Goal: Task Accomplishment & Management: Complete application form

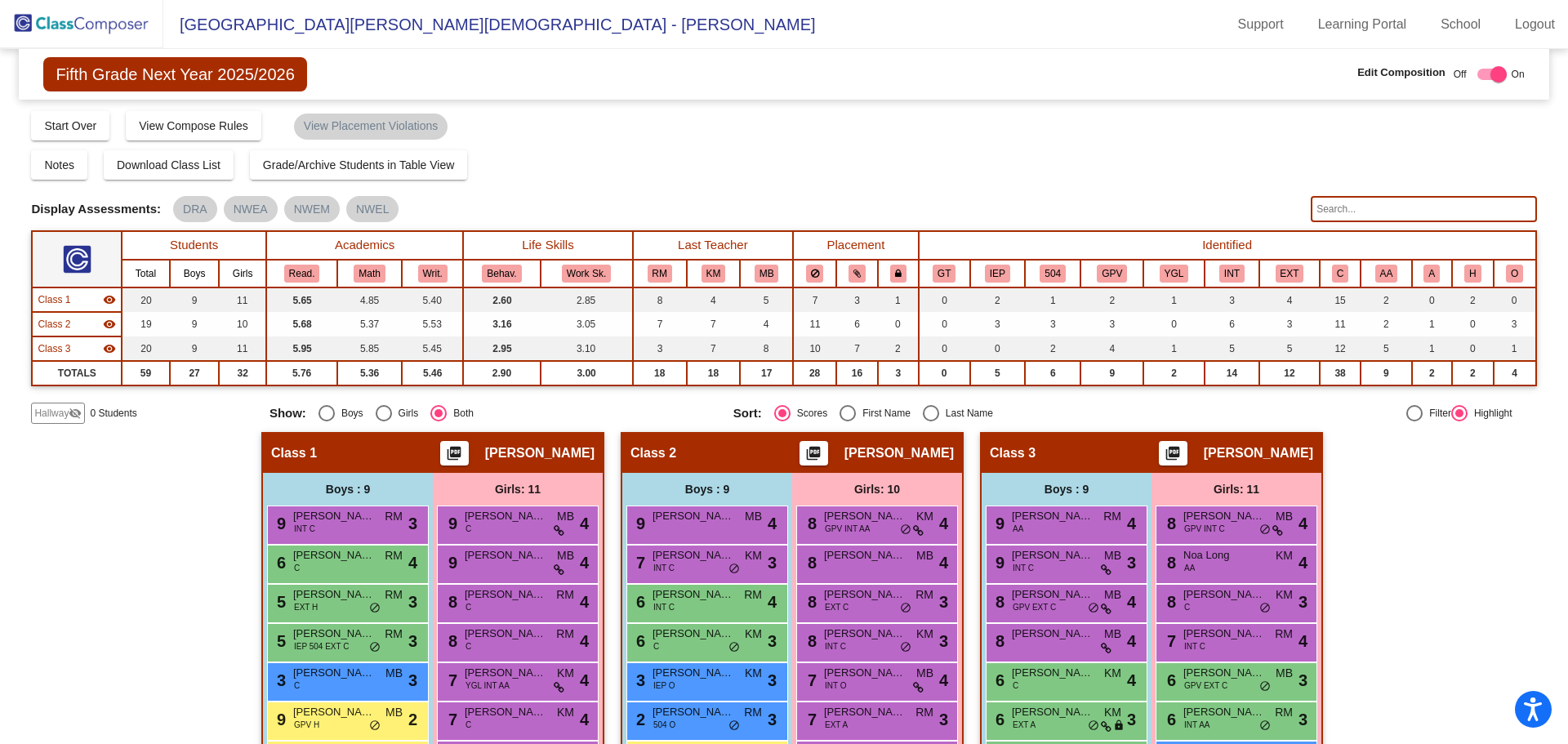
scroll to position [219, 0]
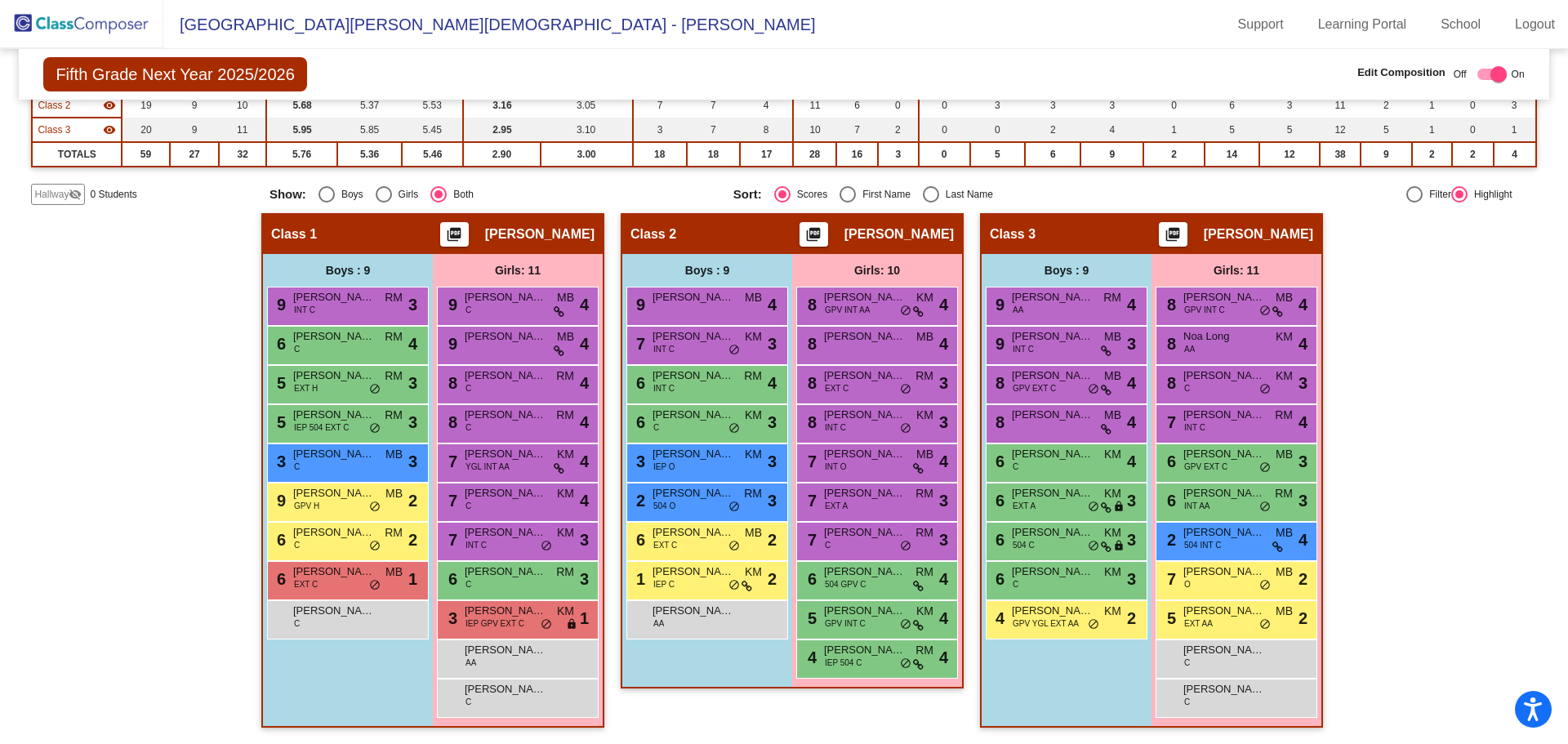
click at [46, 196] on span "Hallway" at bounding box center [51, 195] width 34 height 15
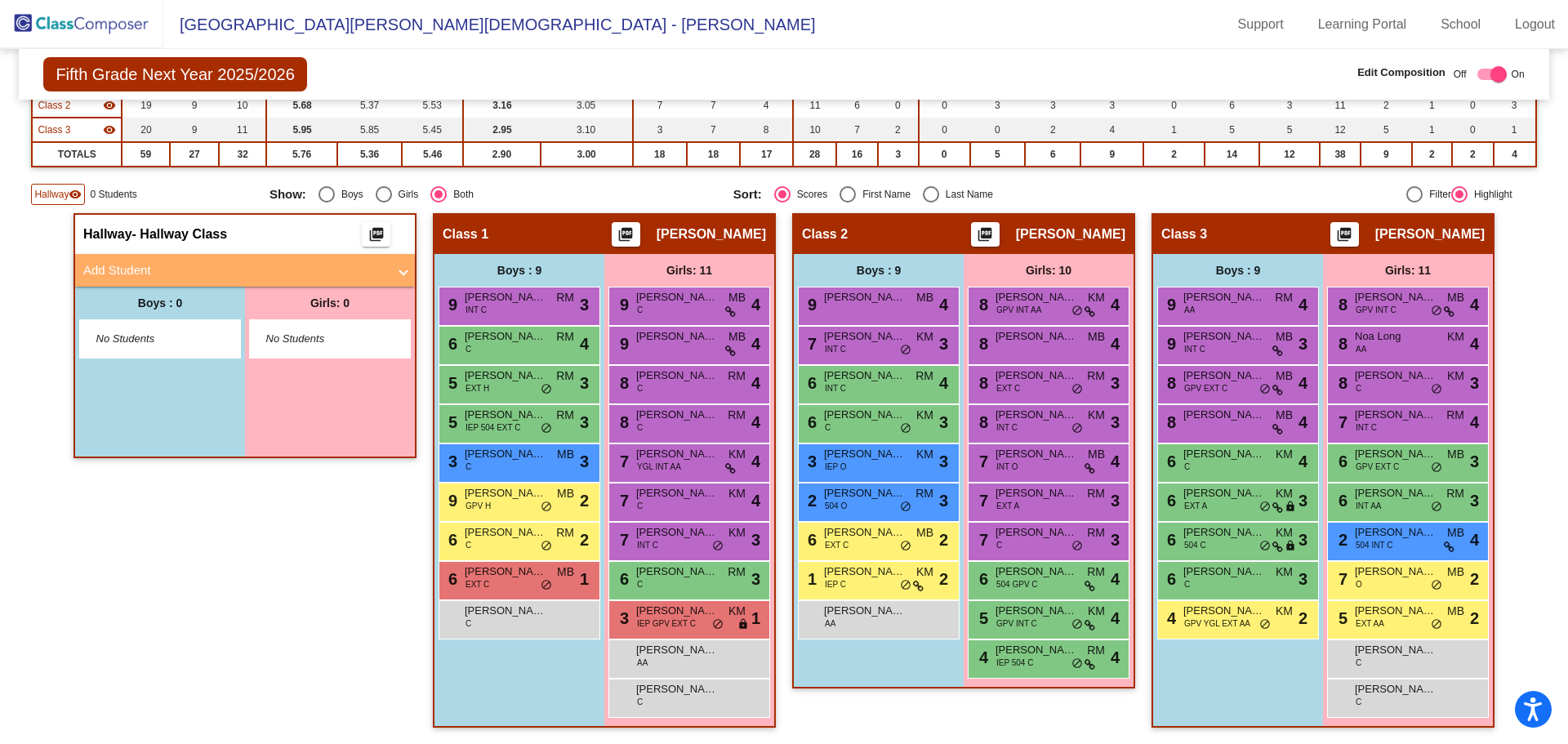
click at [100, 341] on span "No Students" at bounding box center [147, 339] width 102 height 17
click at [99, 343] on span "No Students" at bounding box center [147, 339] width 102 height 17
click at [112, 265] on mat-panel-title "Add Student" at bounding box center [235, 270] width 304 height 19
click at [111, 265] on mat-panel-title "Add Student" at bounding box center [235, 270] width 304 height 19
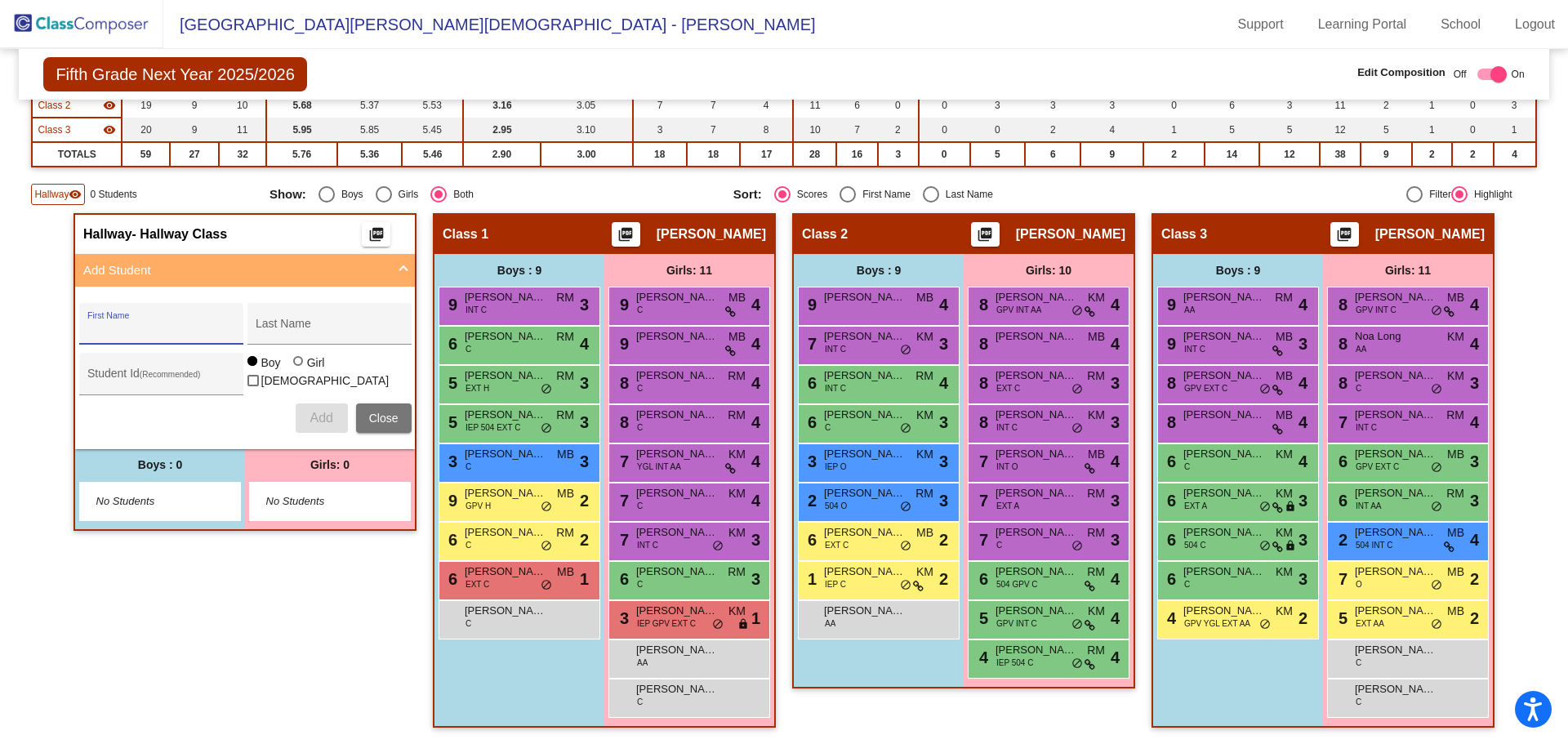
click at [125, 323] on input "First Name" at bounding box center [160, 330] width 147 height 13
type input "[PERSON_NAME]"
click at [312, 418] on span "Add" at bounding box center [321, 418] width 23 height 14
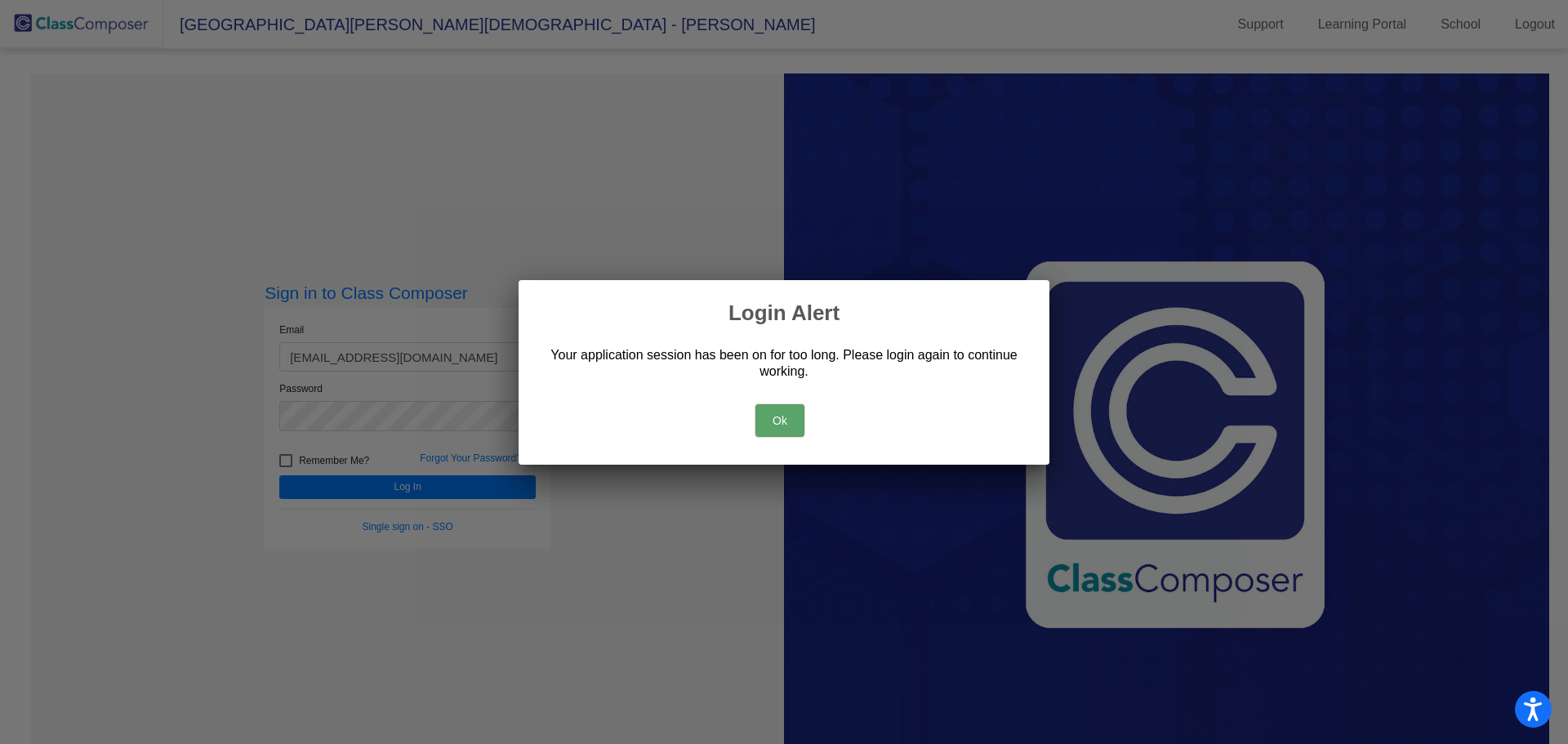
click at [787, 421] on button "Ok" at bounding box center [779, 420] width 49 height 32
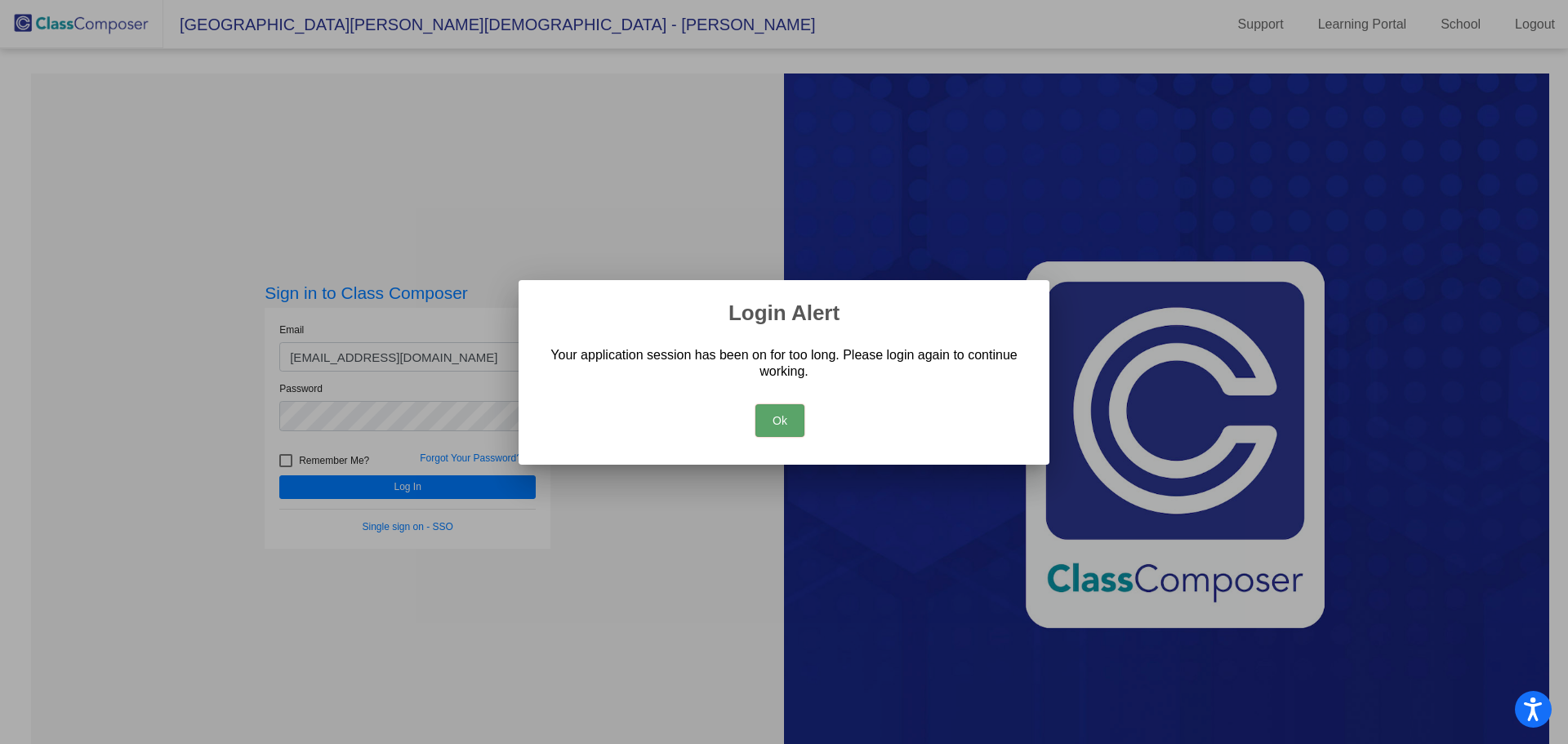
click at [779, 423] on button "Ok" at bounding box center [779, 420] width 49 height 32
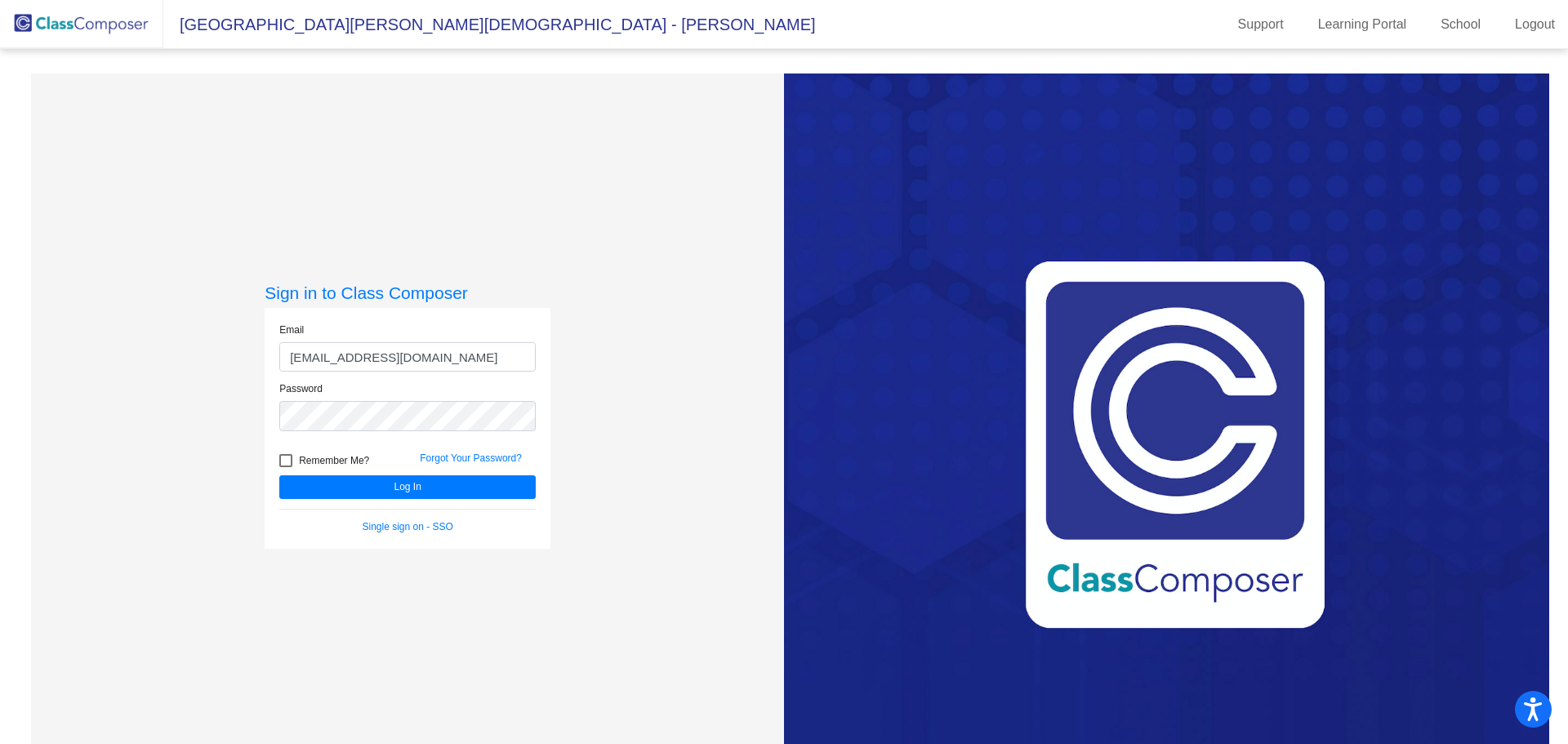
click at [286, 454] on div at bounding box center [286, 461] width 13 height 13
click at [286, 467] on input "Remember Me?" at bounding box center [285, 467] width 1 height 1
checkbox input "true"
click at [388, 489] on button "Log In" at bounding box center [408, 487] width 257 height 24
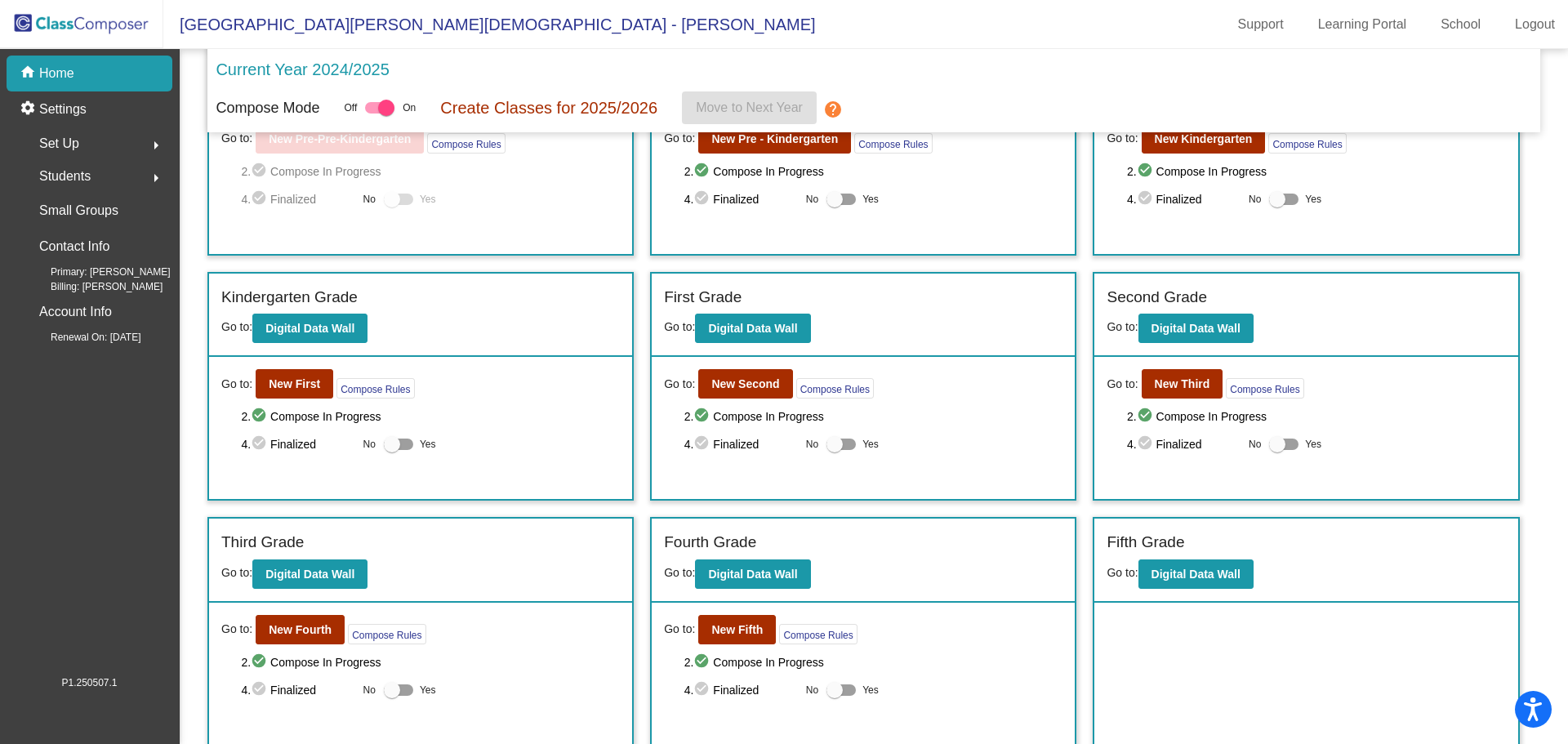
scroll to position [118, 0]
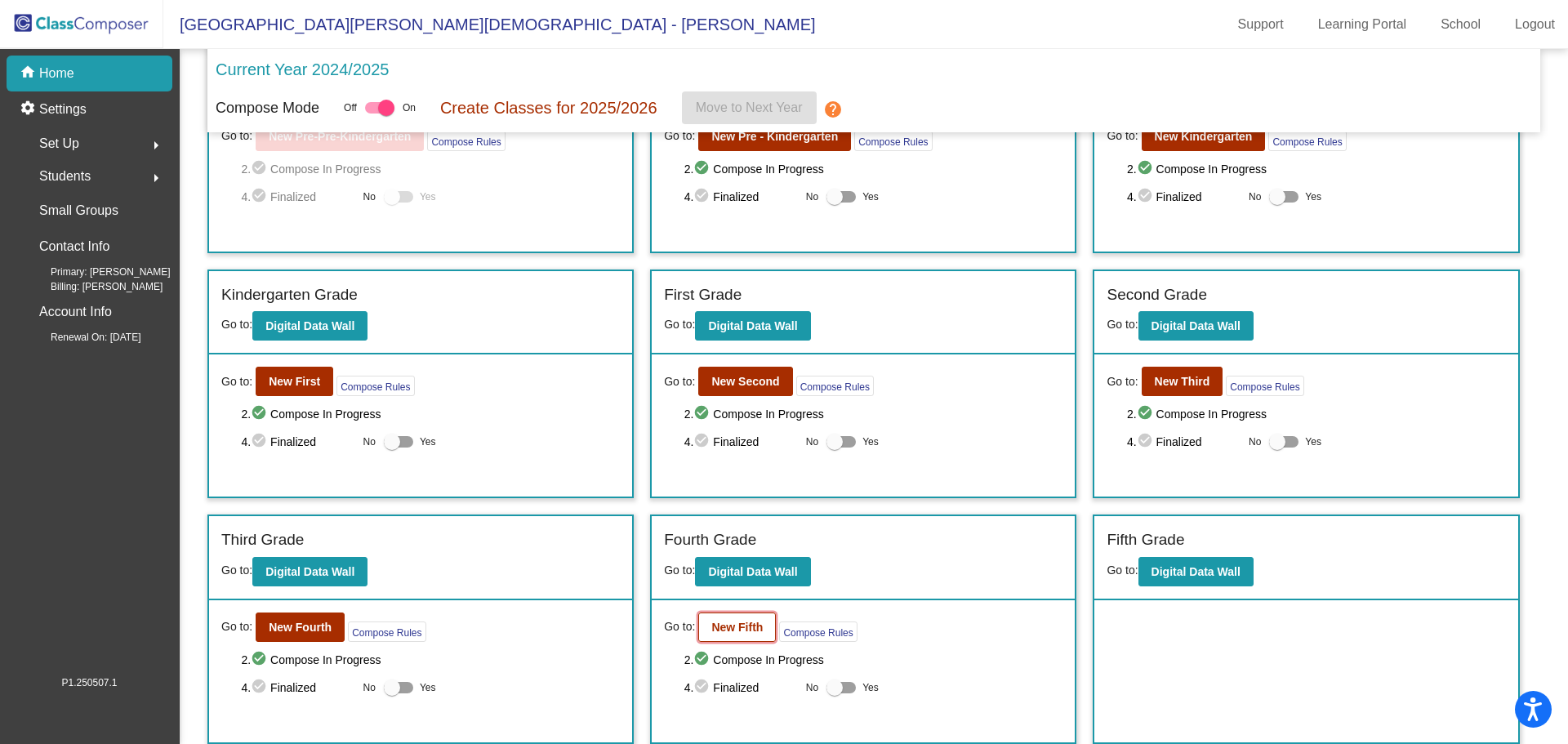
click at [716, 627] on b "New Fifth" at bounding box center [737, 627] width 51 height 13
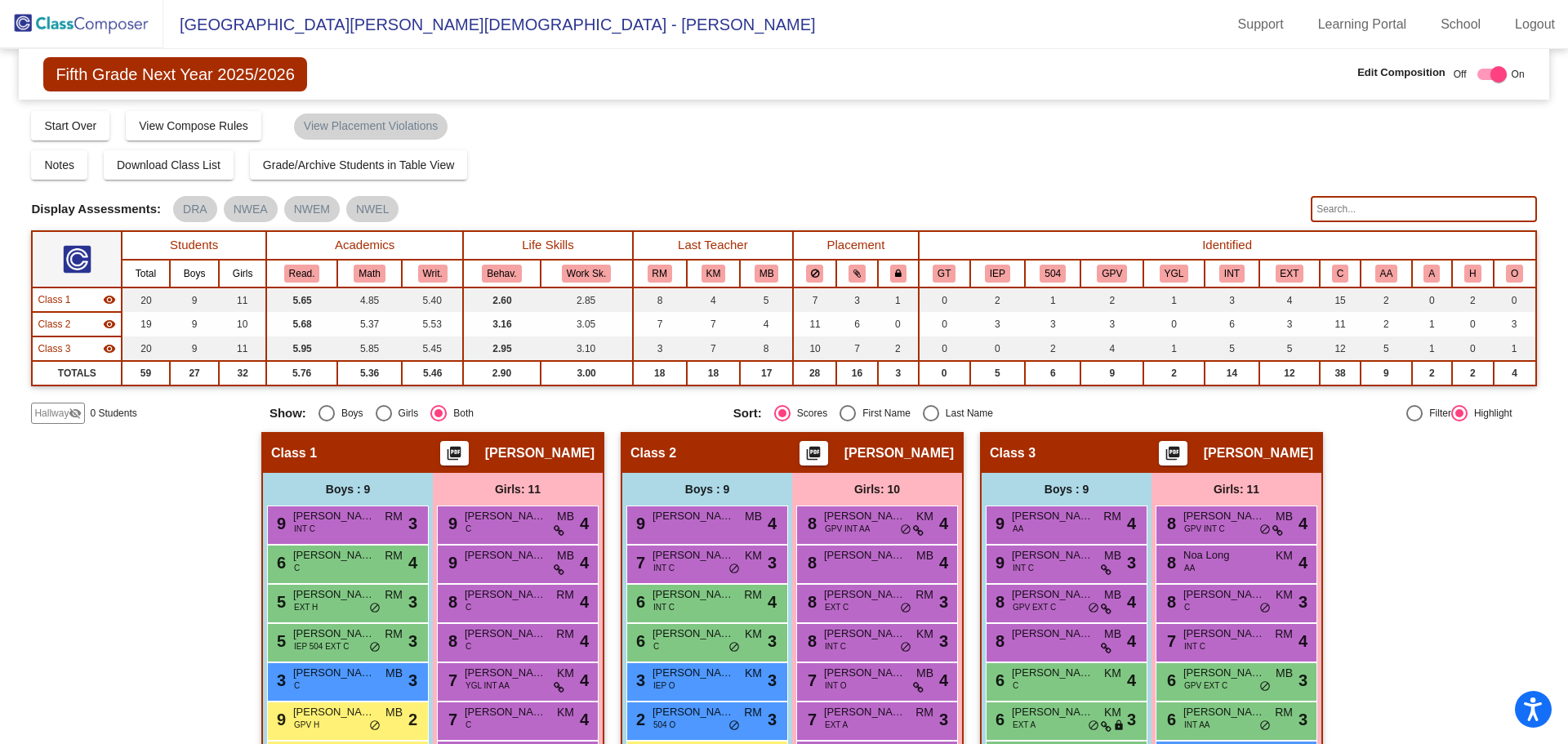
click at [62, 415] on span "Hallway" at bounding box center [51, 413] width 34 height 15
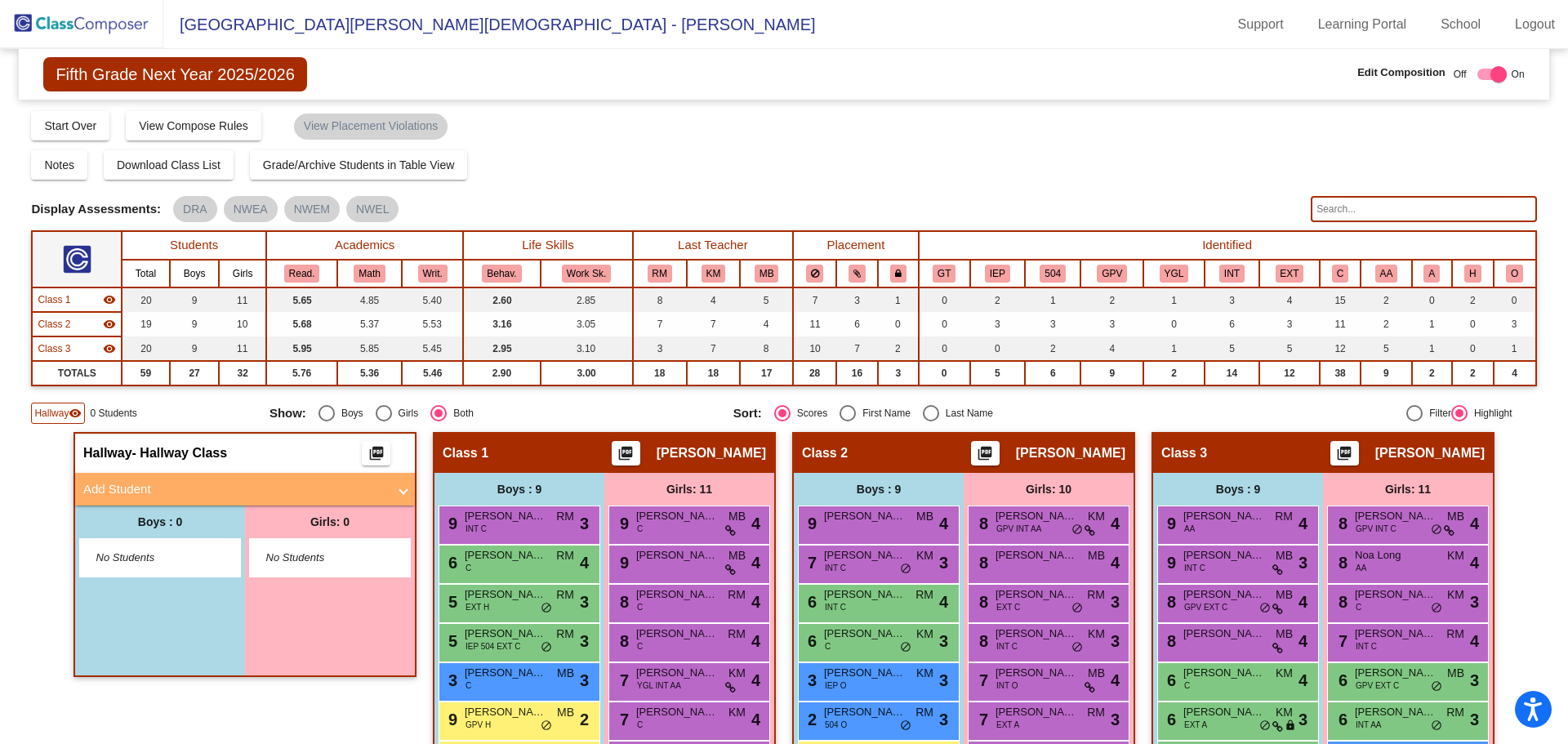
click at [181, 483] on mat-panel-title "Add Student" at bounding box center [235, 490] width 304 height 19
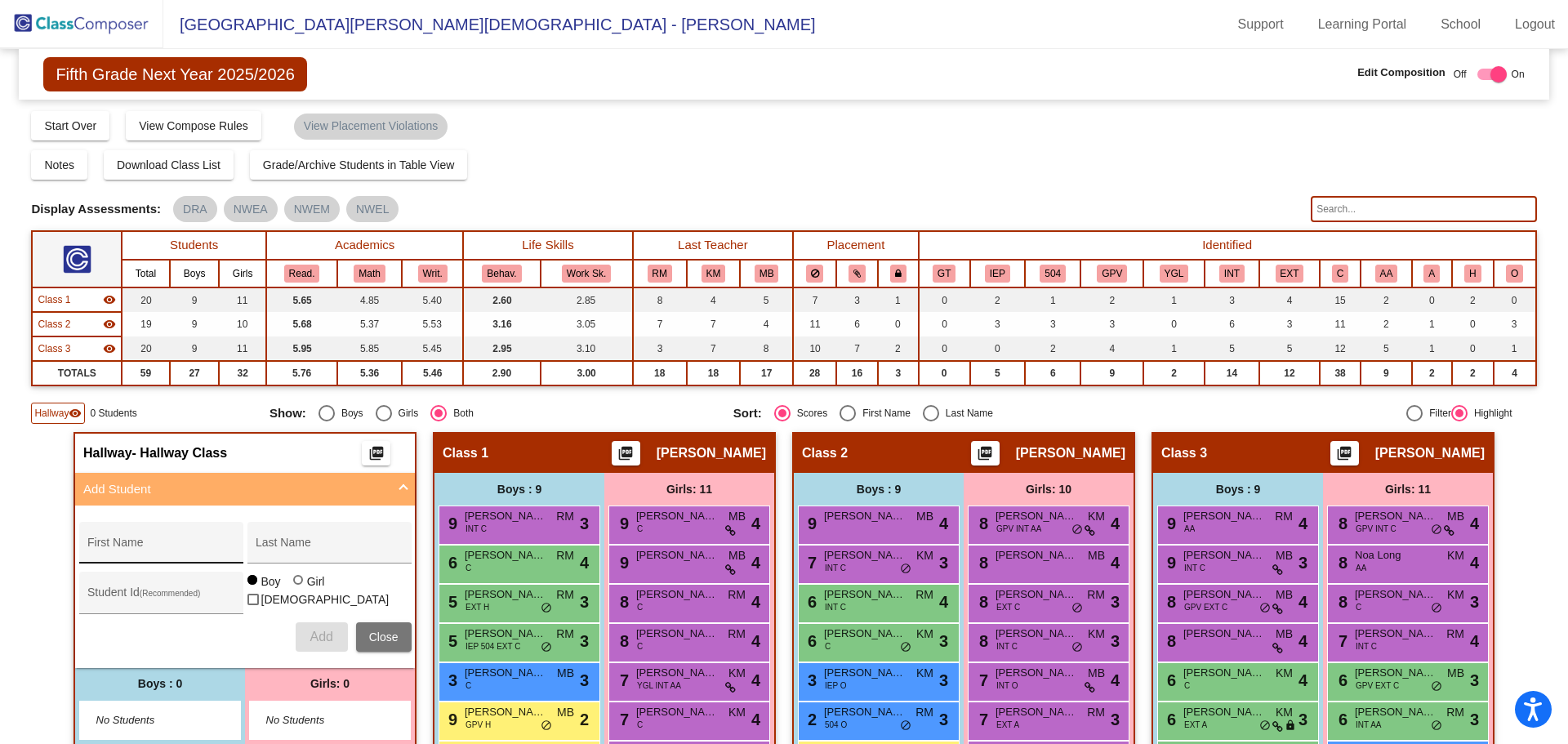
click at [168, 538] on div "First Name" at bounding box center [160, 548] width 147 height 33
type input "[PERSON_NAME]"
click at [304, 638] on button "Add" at bounding box center [321, 636] width 52 height 29
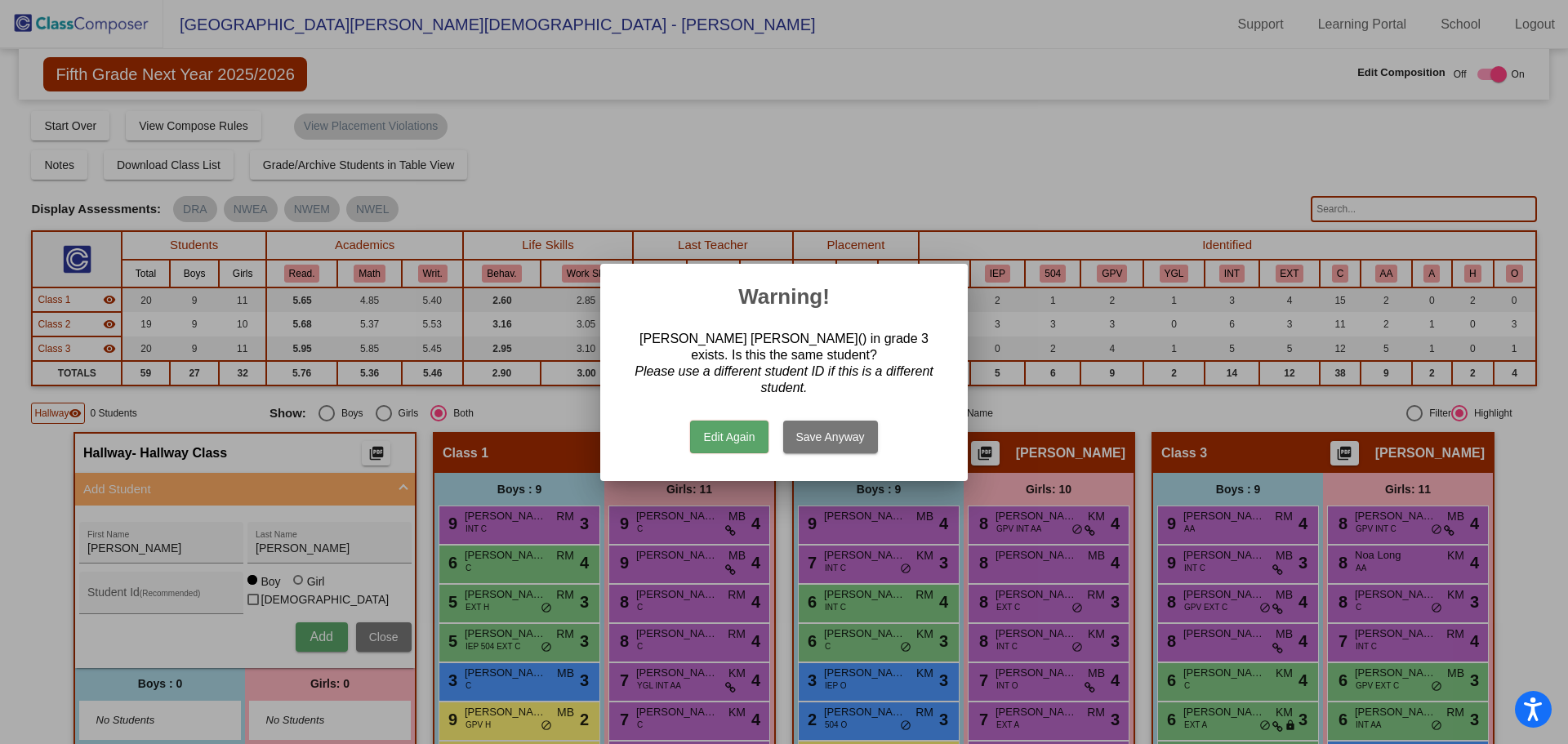
click at [735, 432] on button "Edit Again" at bounding box center [729, 437] width 78 height 32
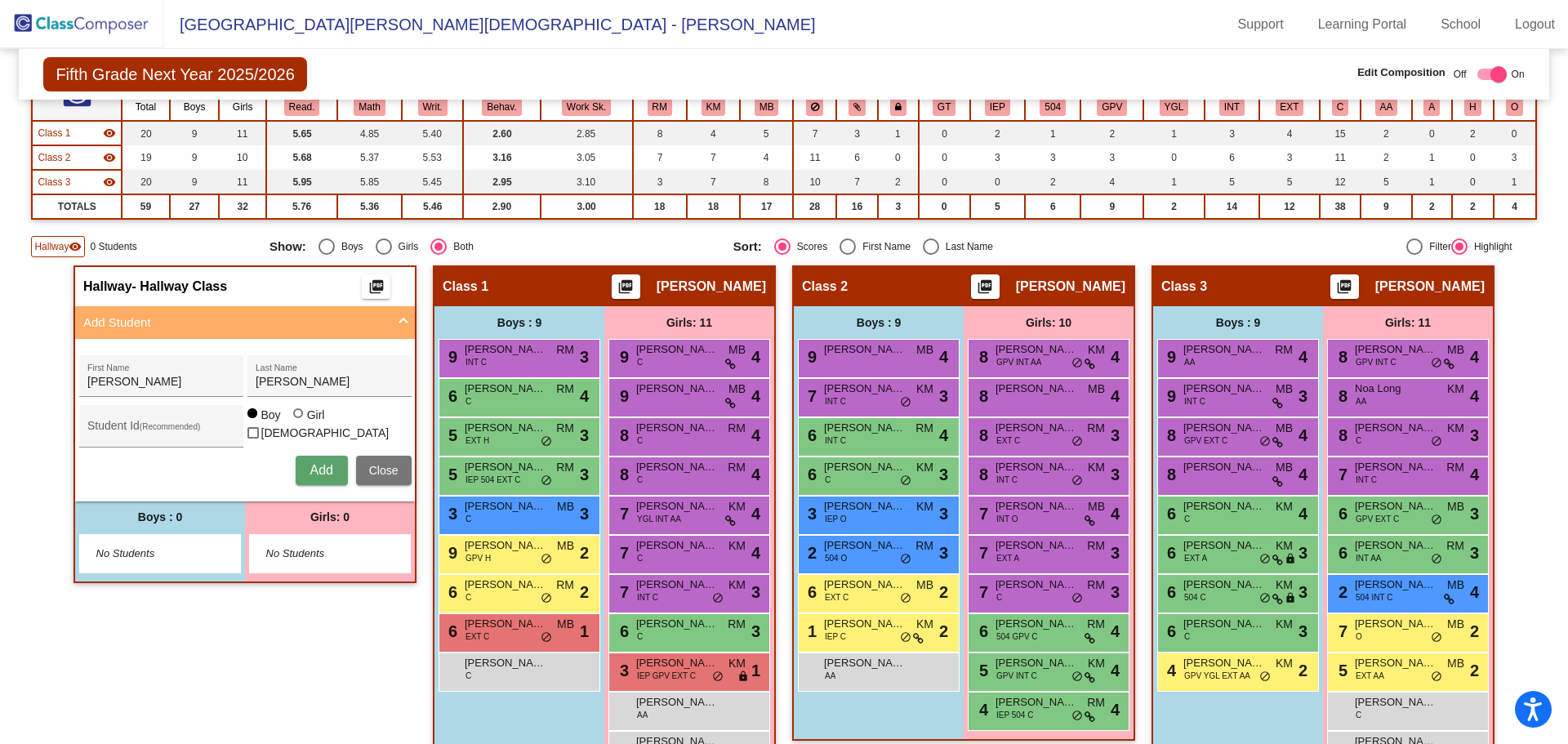
scroll to position [138, 0]
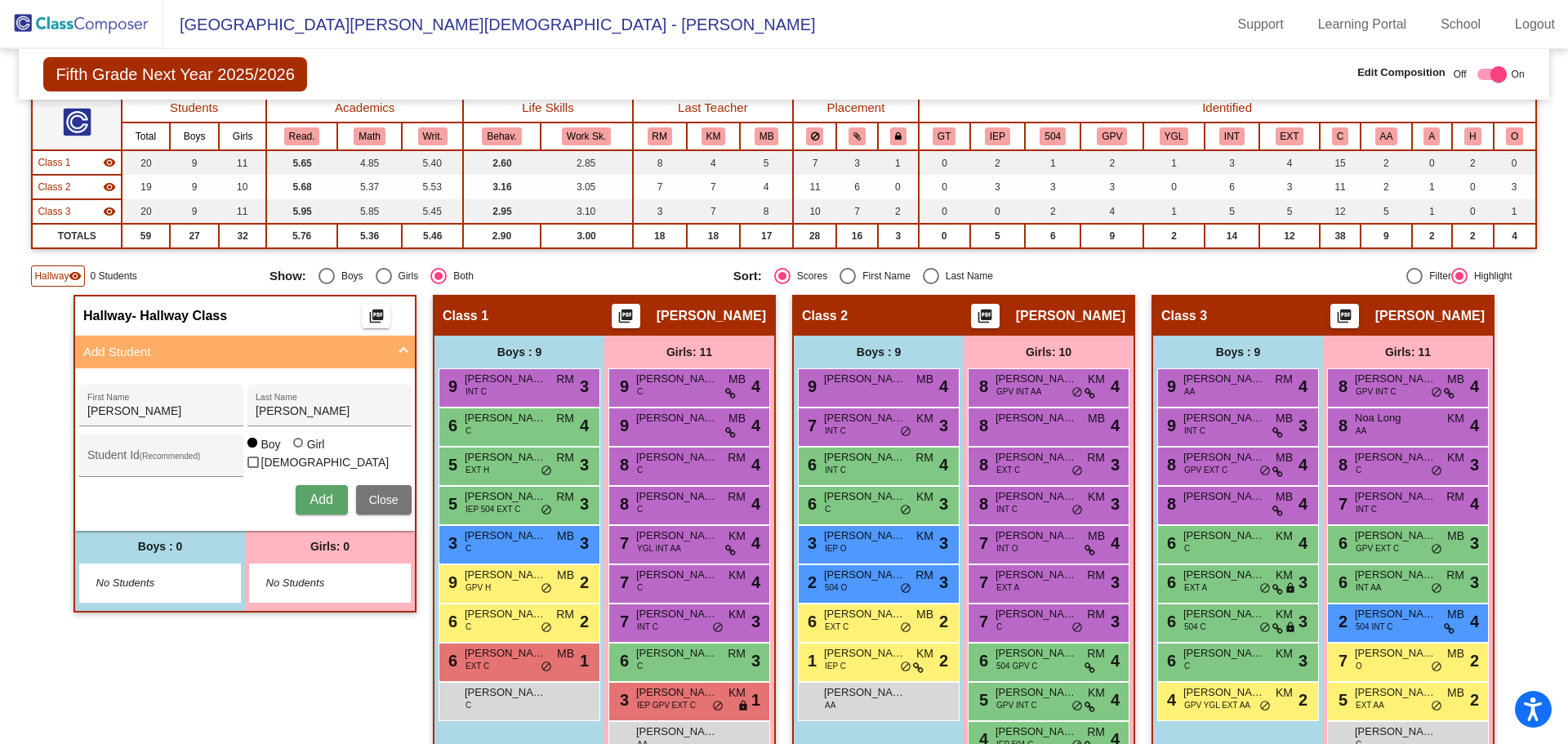
click at [317, 490] on button "Add" at bounding box center [321, 500] width 52 height 29
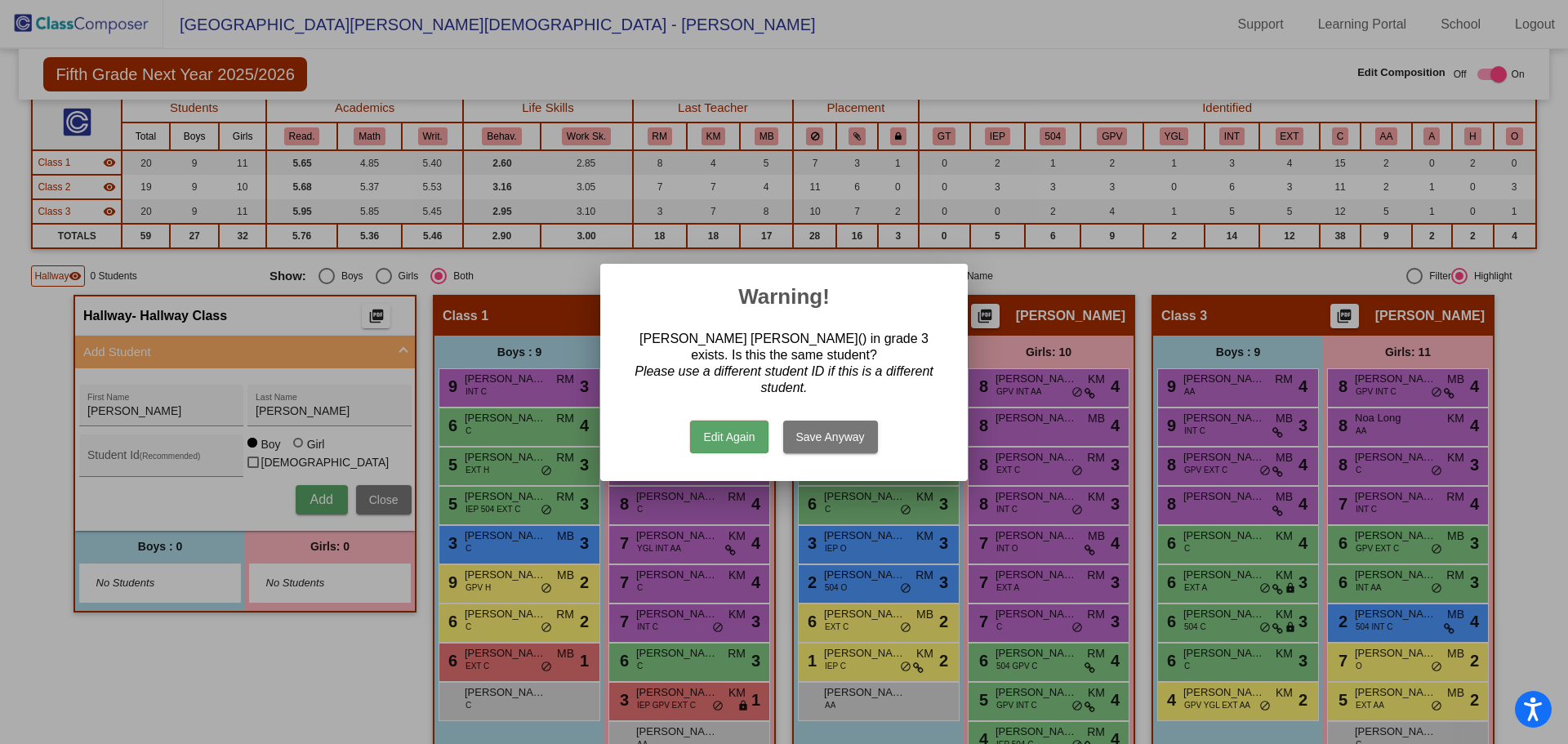
click at [805, 435] on button "Save Anyway" at bounding box center [830, 437] width 94 height 32
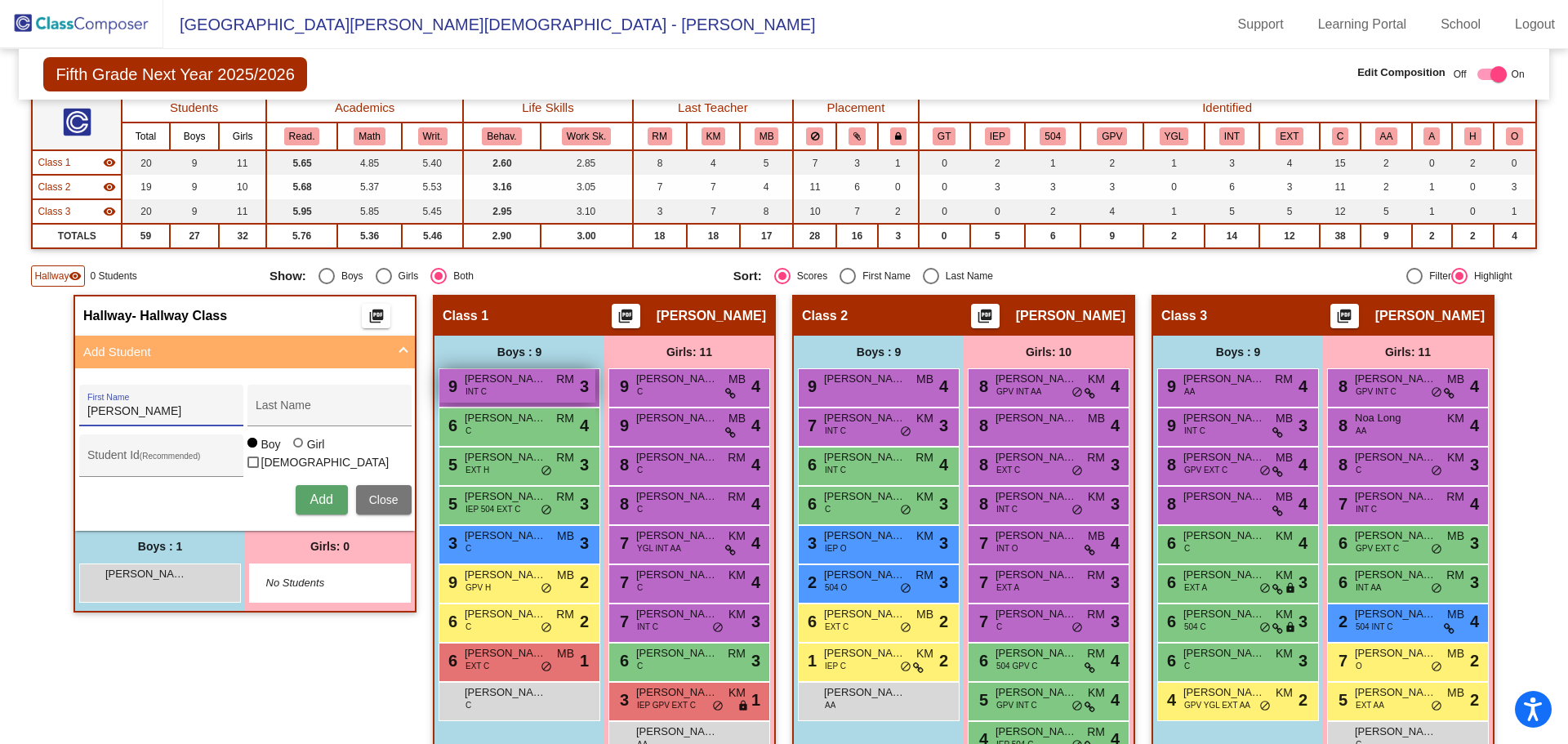
type input "[PERSON_NAME]"
click at [313, 504] on span "Add" at bounding box center [321, 499] width 23 height 14
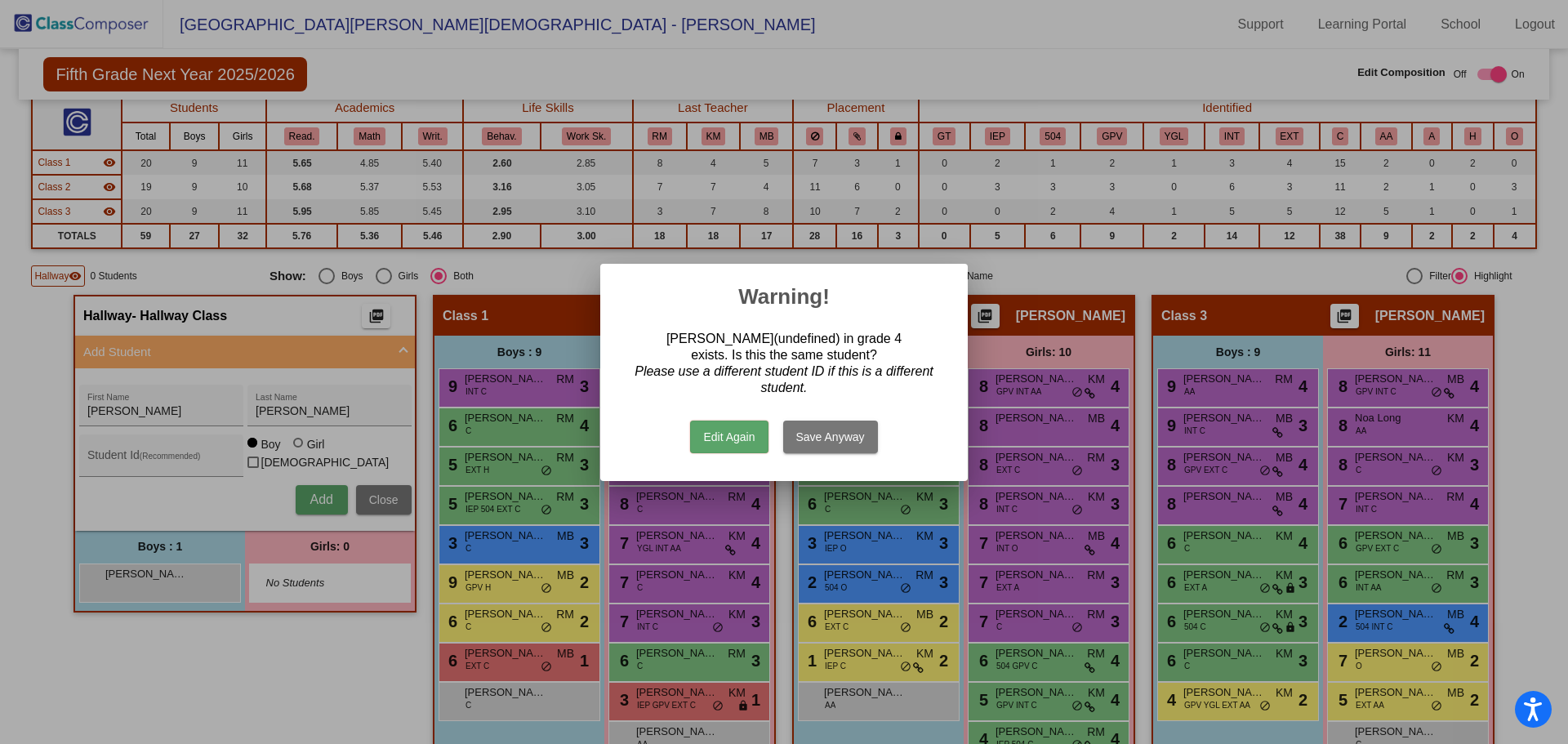
click at [713, 437] on button "Edit Again" at bounding box center [729, 437] width 78 height 32
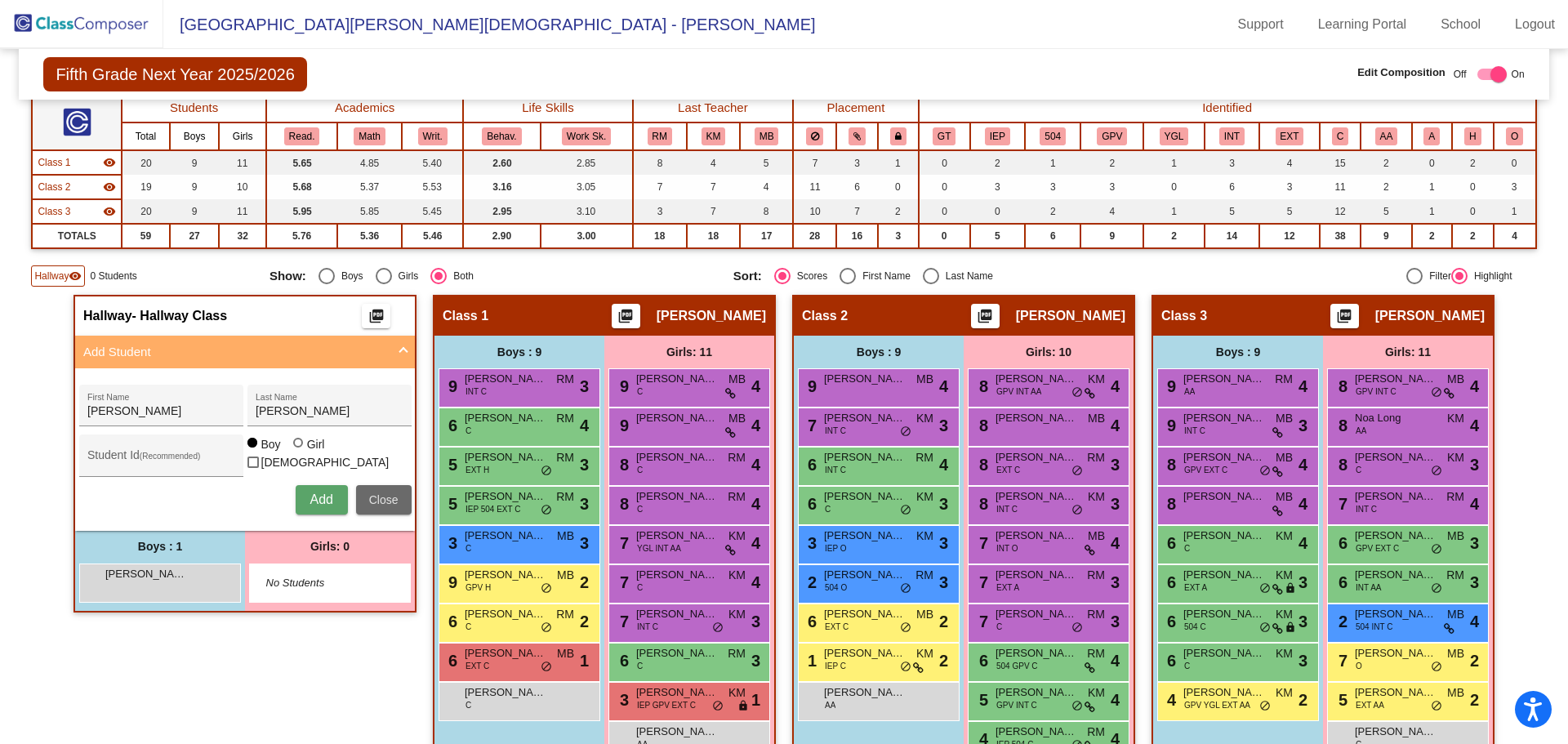
click at [388, 499] on span "Close" at bounding box center [384, 500] width 29 height 13
